Goal: Communication & Community: Answer question/provide support

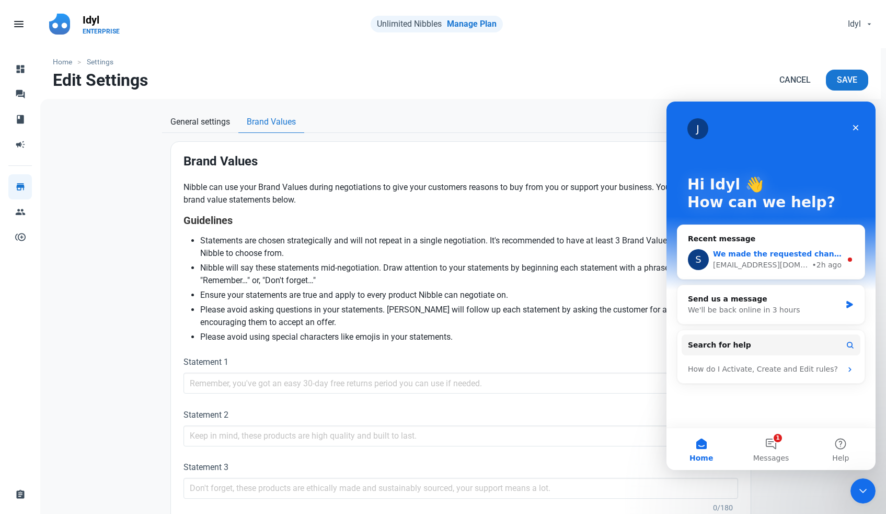
click at [766, 248] on div "S We made the requested change [EMAIL_ADDRESS][DOMAIN_NAME] • 2h ago" at bounding box center [771, 259] width 187 height 39
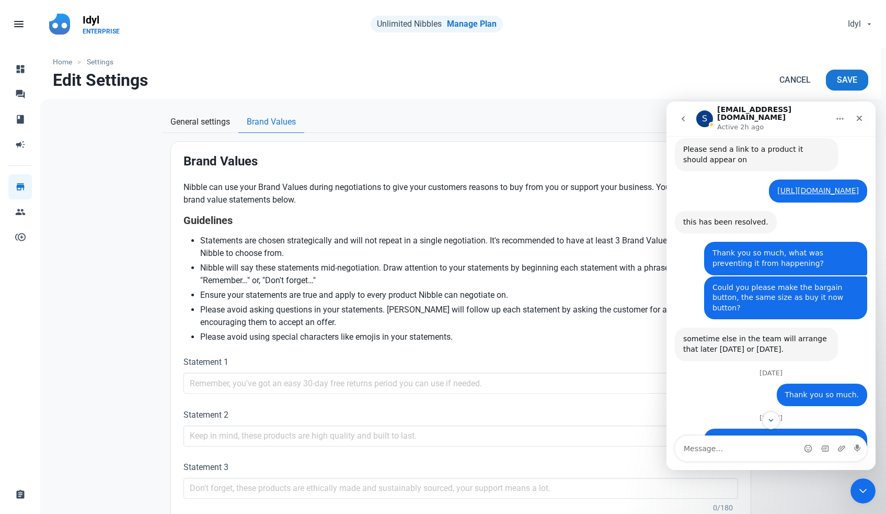
scroll to position [505, 0]
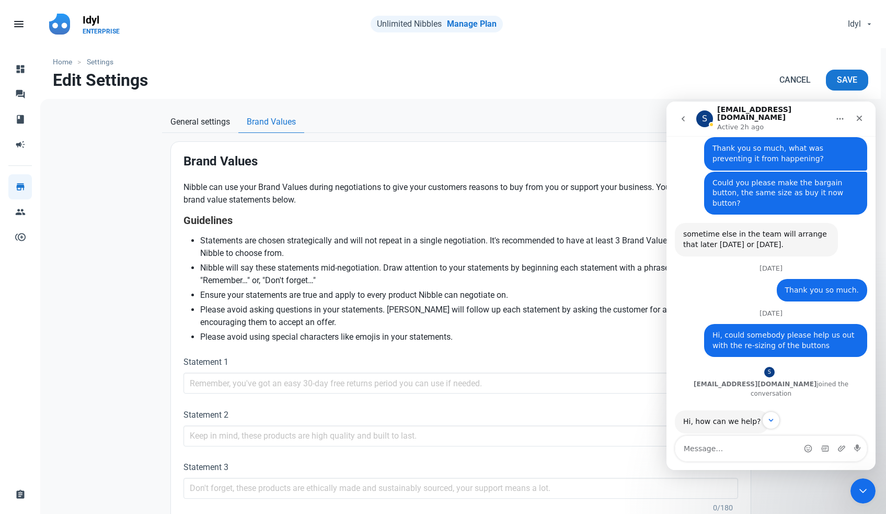
click at [778, 448] on link "[URL][DOMAIN_NAME]" at bounding box center [819, 452] width 82 height 8
click at [772, 415] on icon "Scroll to bottom" at bounding box center [771, 419] width 9 height 9
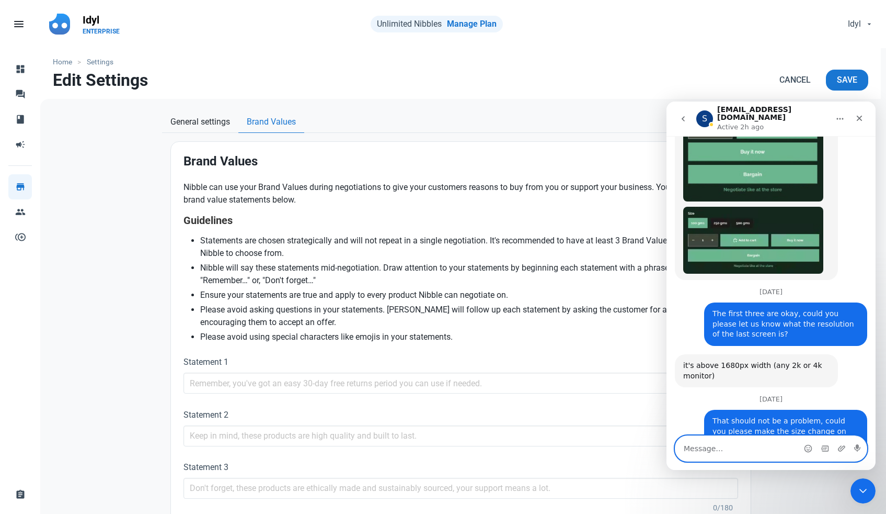
scroll to position [1367, 0]
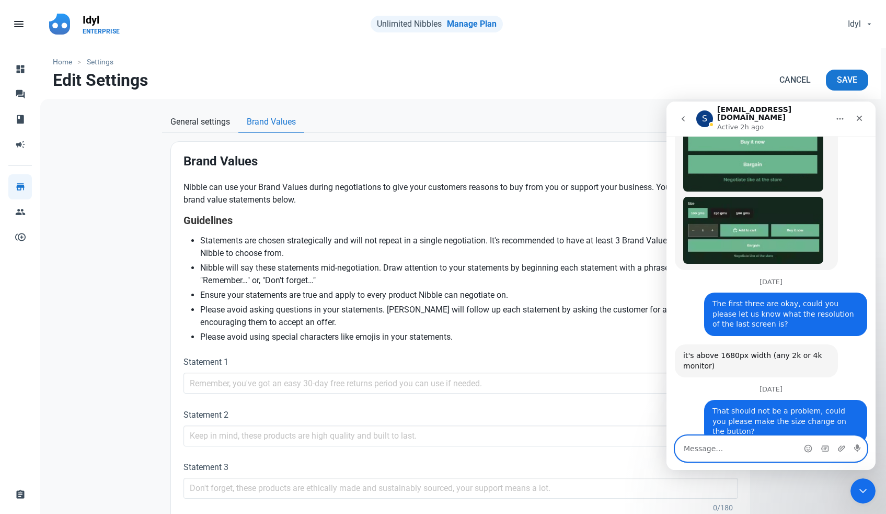
click at [698, 450] on textarea "Message…" at bounding box center [771, 448] width 191 height 25
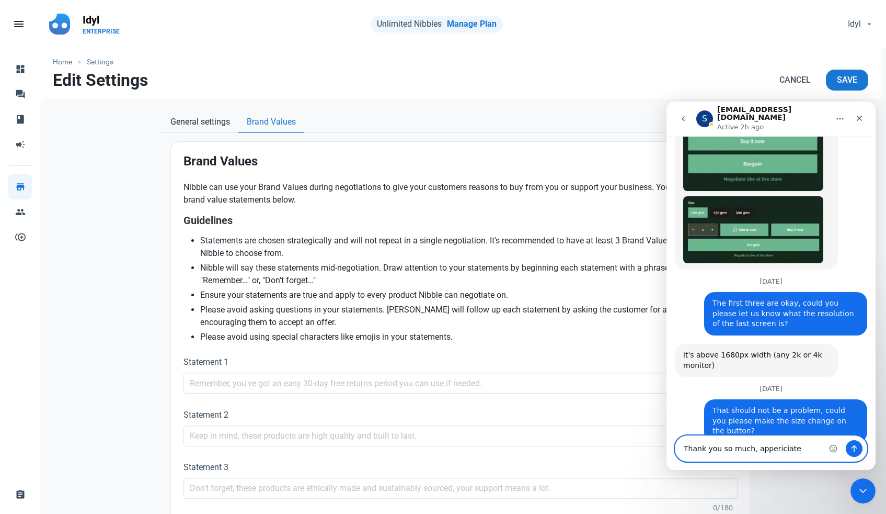
click at [779, 448] on textarea "Thank you so much, appericiate" at bounding box center [771, 448] width 191 height 25
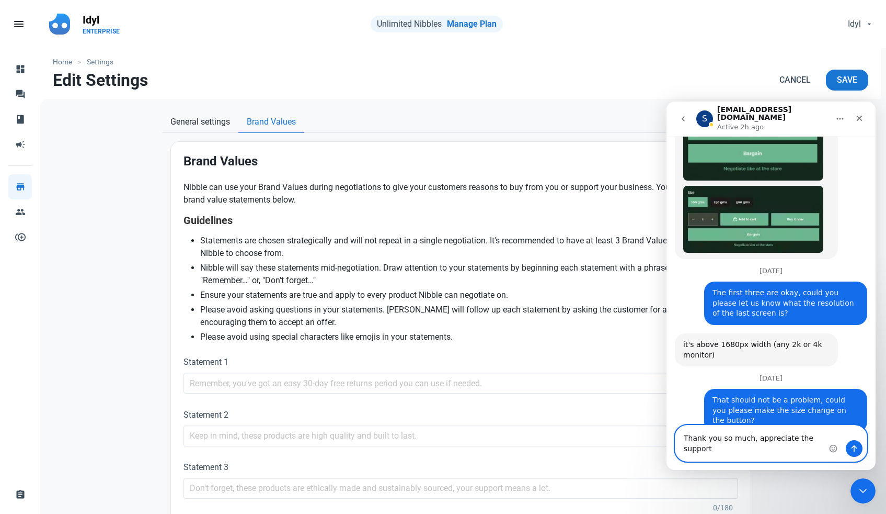
click at [810, 439] on textarea "Thank you so much, appreciate the support" at bounding box center [771, 443] width 191 height 36
type textarea "Thank you so much, appreciate the timely support."
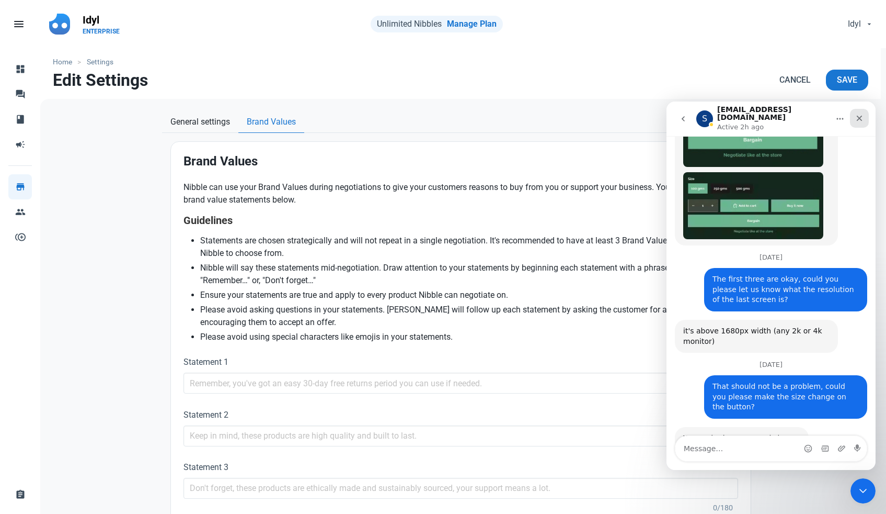
click at [862, 120] on div "Close" at bounding box center [859, 118] width 19 height 19
